Goal: Obtain resource: Download file/media

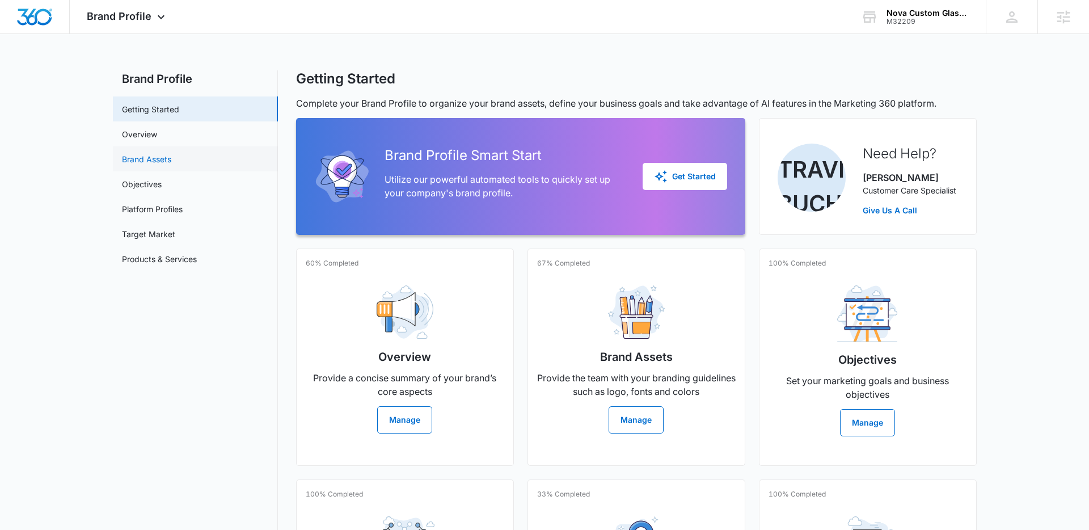
click at [155, 164] on link "Brand Assets" at bounding box center [146, 159] width 49 height 12
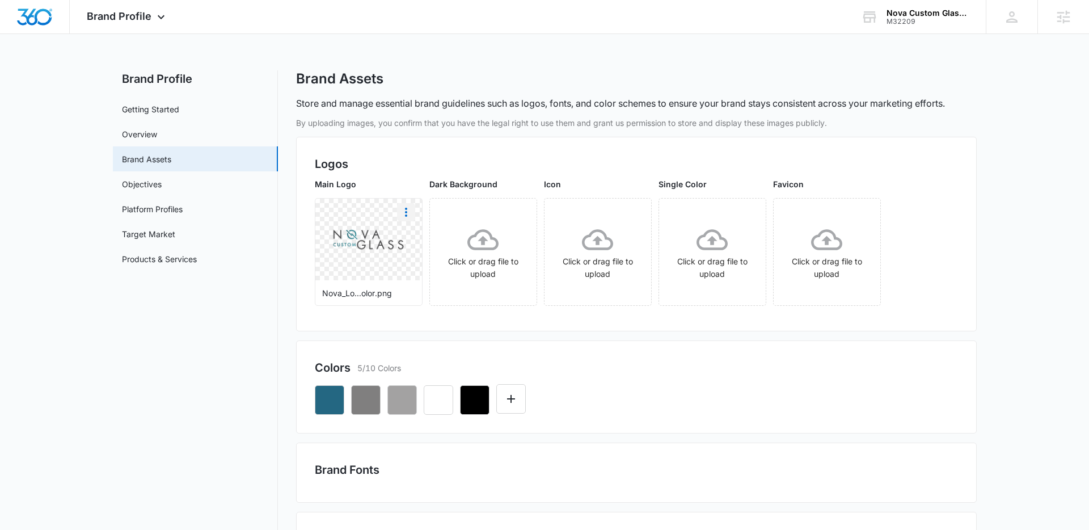
click at [406, 206] on icon "More" at bounding box center [406, 212] width 14 height 14
click at [434, 244] on div "Download" at bounding box center [429, 244] width 37 height 8
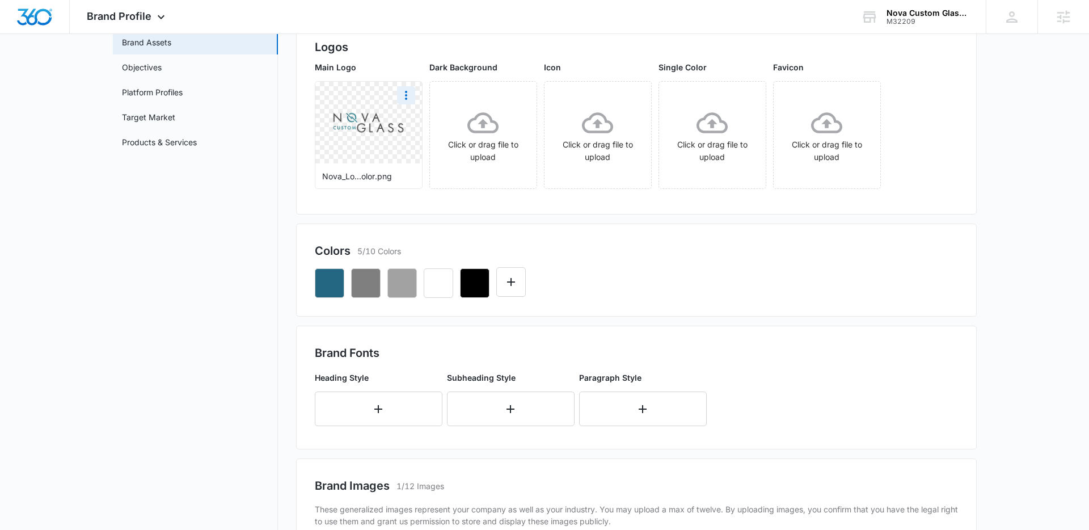
scroll to position [98, 0]
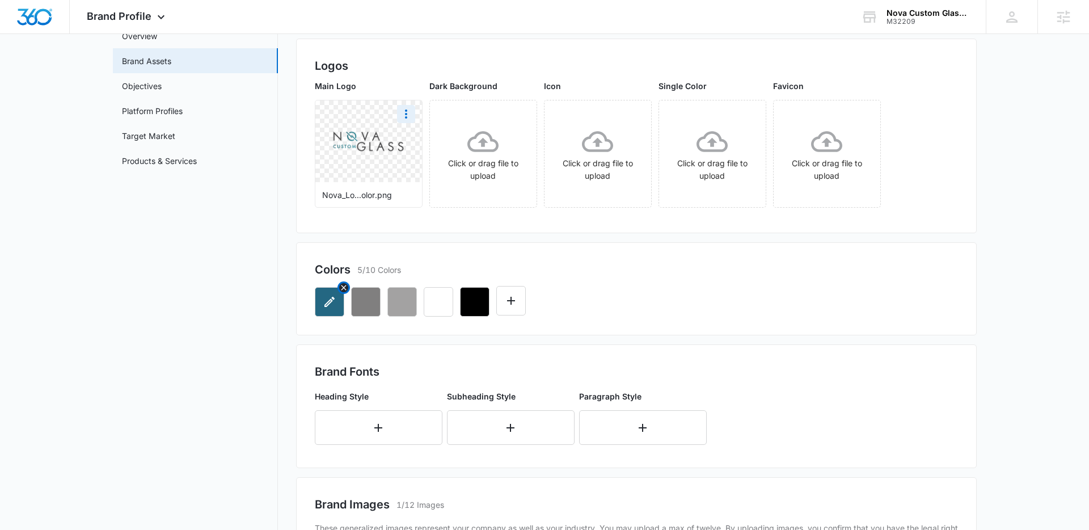
click at [326, 308] on button "button" at bounding box center [329, 301] width 29 height 29
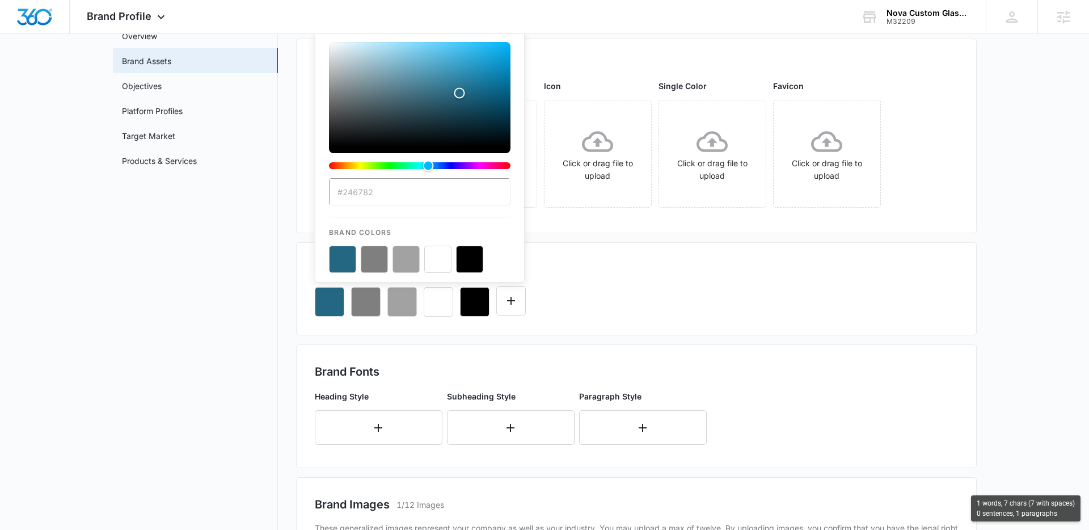
click at [388, 191] on input "#246782" at bounding box center [419, 191] width 181 height 27
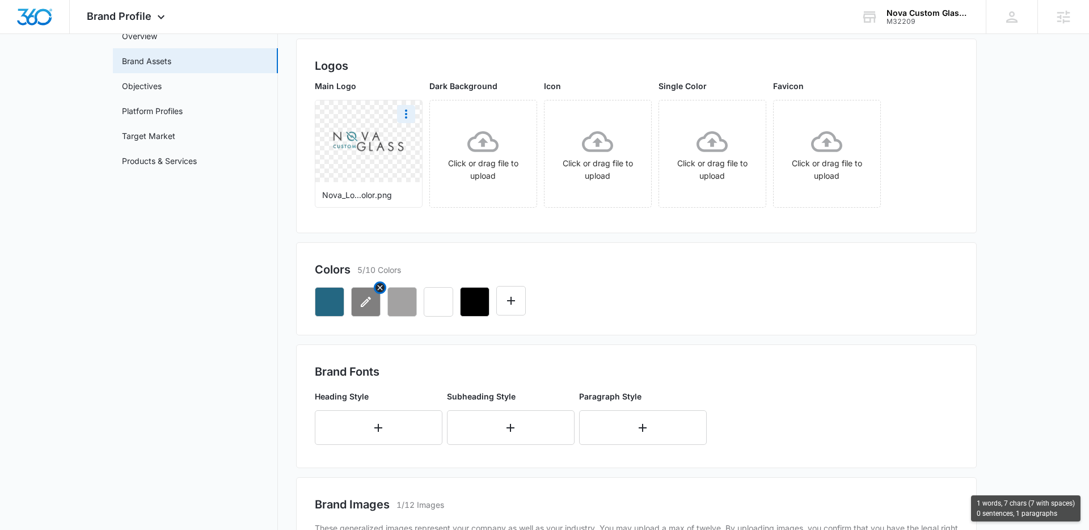
click at [360, 307] on icon "button" at bounding box center [366, 302] width 14 height 14
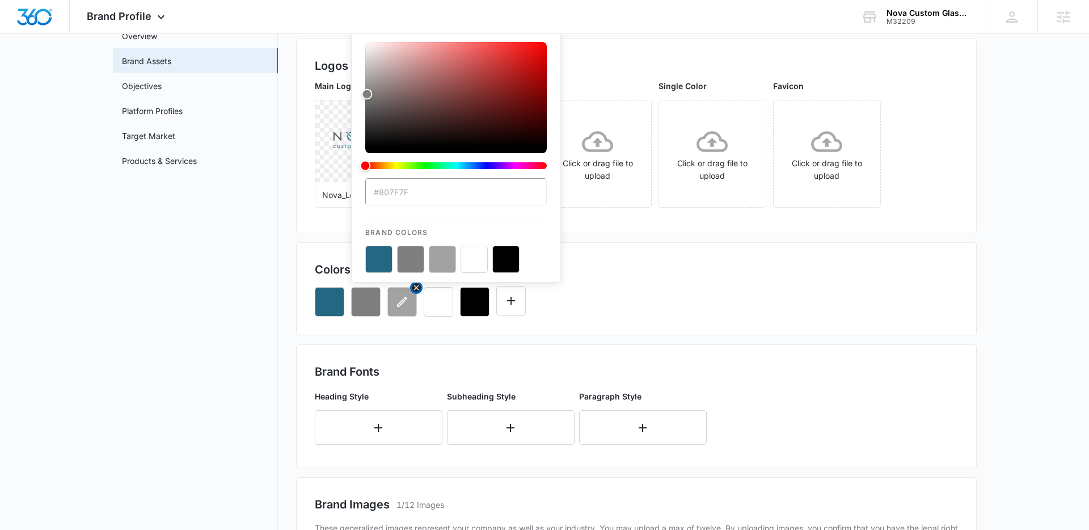
click at [399, 304] on icon "button" at bounding box center [402, 302] width 14 height 14
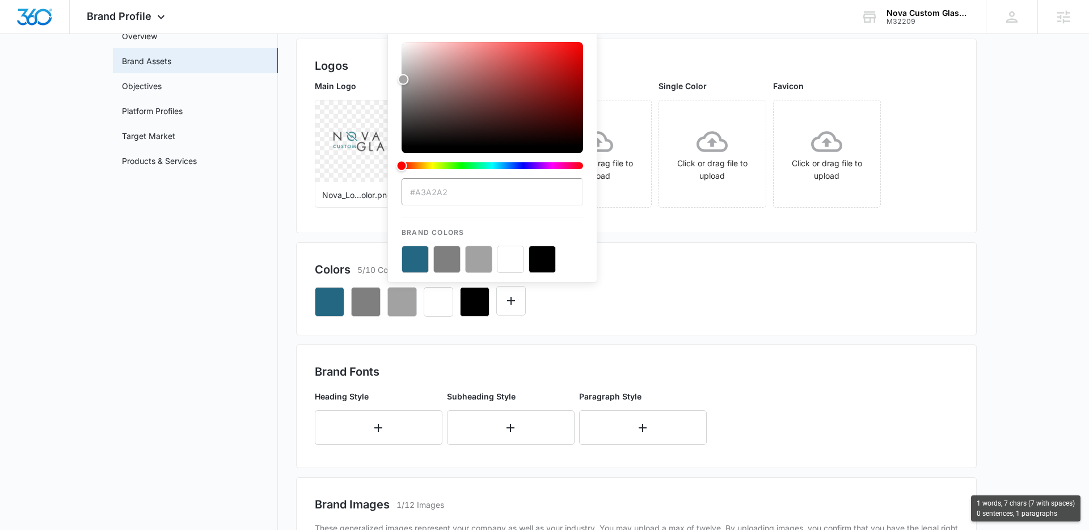
click at [462, 193] on input "#A3A2A2" at bounding box center [491, 191] width 181 height 27
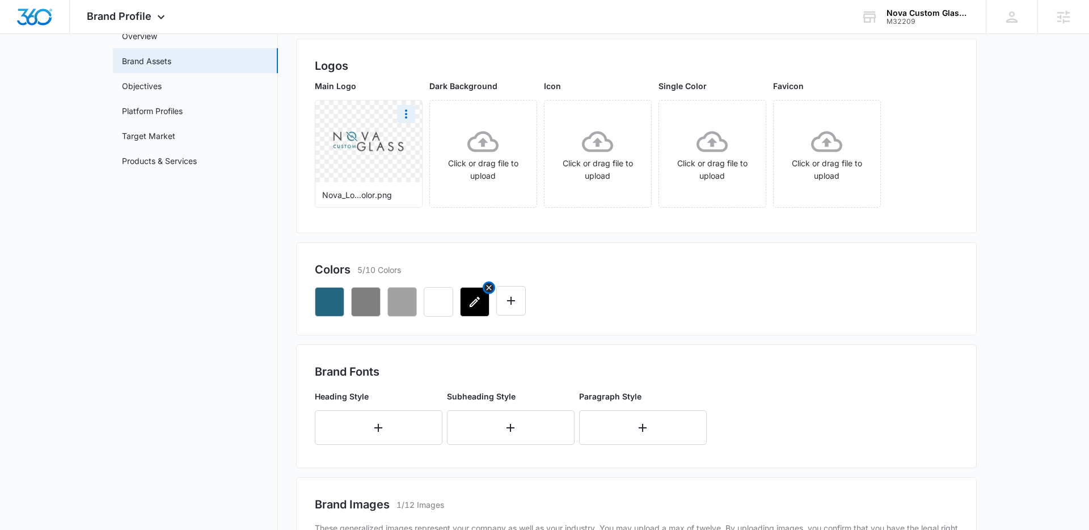
click at [479, 308] on button "button" at bounding box center [474, 301] width 29 height 29
